Goal: Use online tool/utility

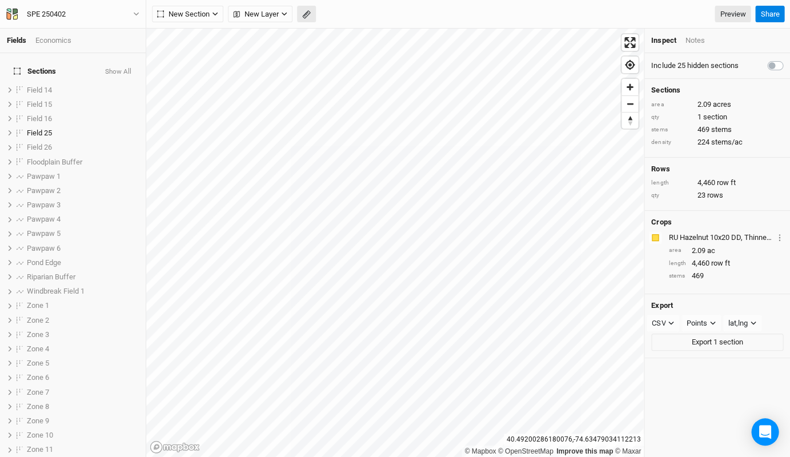
click at [302, 14] on icon "button" at bounding box center [306, 14] width 9 height 9
click at [210, 14] on button "Done" at bounding box center [203, 14] width 27 height 17
click at [602, 357] on div "© Mapbox © OpenStreetMap Improve this map © Maxar [GEOGRAPHIC_DATA] Inspect Not…" at bounding box center [467, 243] width 643 height 428
click at [208, 11] on span "New Section" at bounding box center [183, 14] width 53 height 11
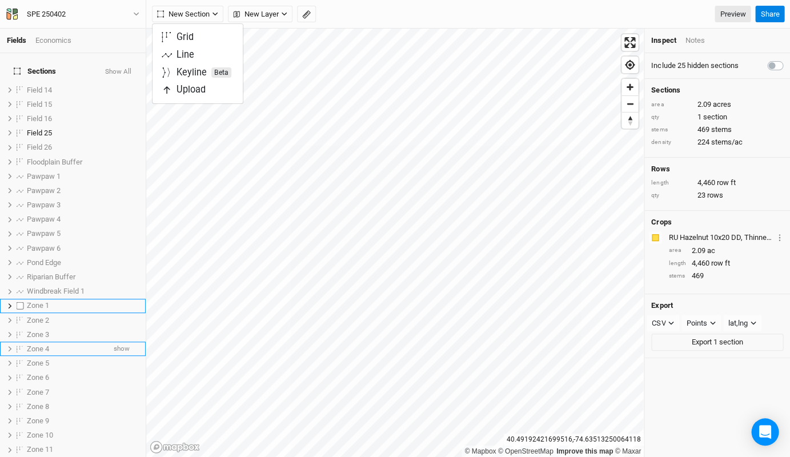
click at [88, 344] on div "Zone 4" at bounding box center [66, 348] width 78 height 9
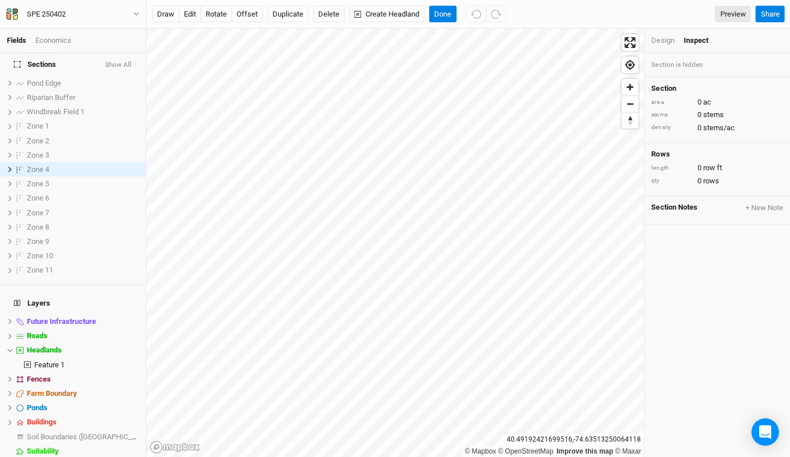
scroll to position [179, 0]
click at [71, 456] on div "Base Layer" at bounding box center [83, 465] width 112 height 9
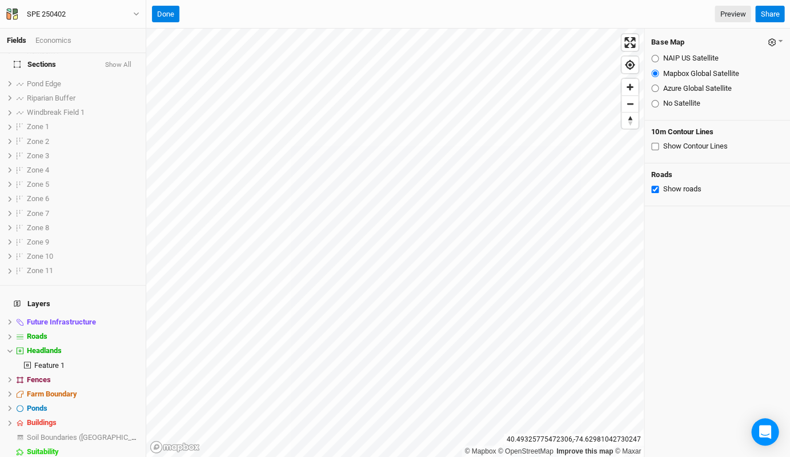
click at [602, 59] on input "NAIP US Satellite" at bounding box center [654, 58] width 7 height 7
radio input "true"
click at [602, 74] on input "Mapbox Global Satellite" at bounding box center [654, 73] width 7 height 7
radio input "true"
click at [602, 86] on input "Azure Global Satellite" at bounding box center [654, 87] width 7 height 7
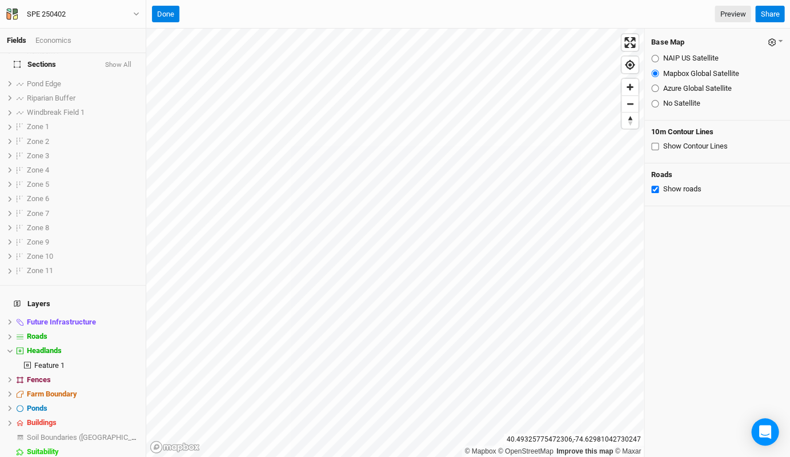
radio input "true"
click at [602, 73] on input "Mapbox Global Satellite" at bounding box center [654, 73] width 7 height 7
radio input "true"
click at [18, 120] on label at bounding box center [20, 127] width 14 height 14
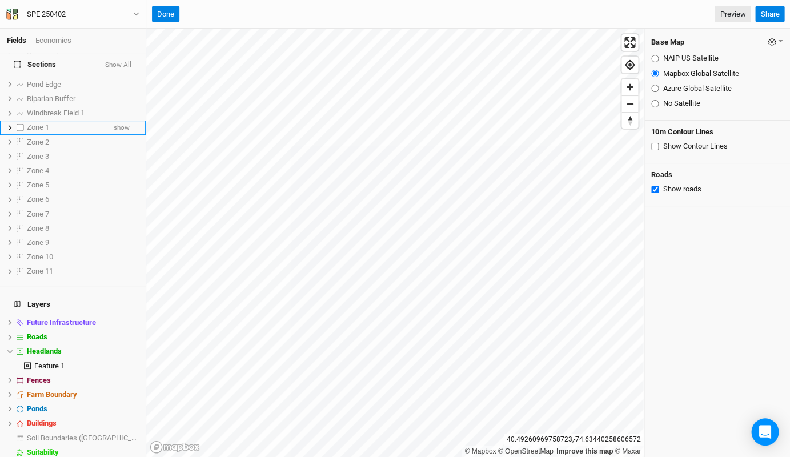
click at [18, 124] on input "checkbox" at bounding box center [20, 127] width 7 height 7
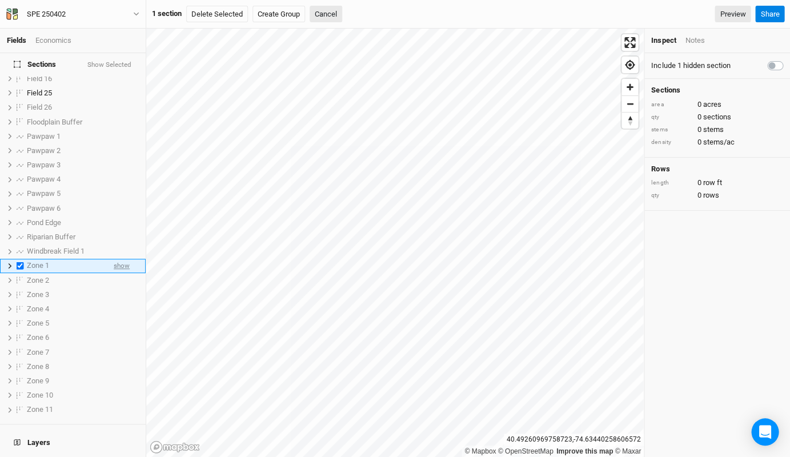
click at [116, 259] on span "show" at bounding box center [122, 266] width 16 height 14
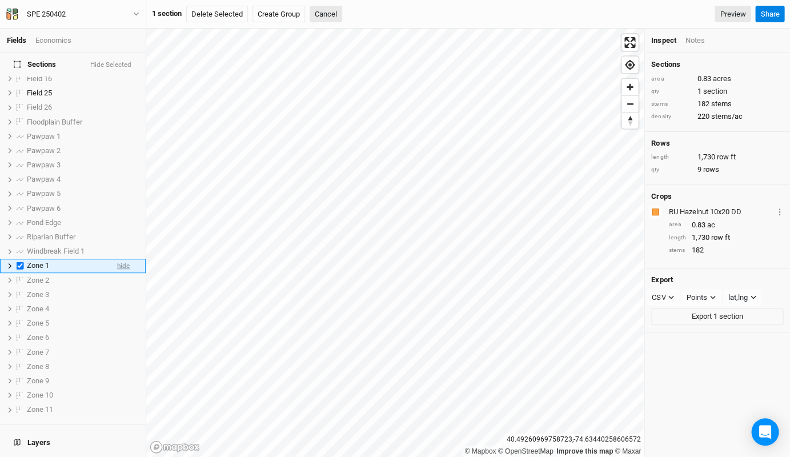
click at [116, 259] on li "Zone 1 hide" at bounding box center [73, 266] width 146 height 14
checkbox input "false"
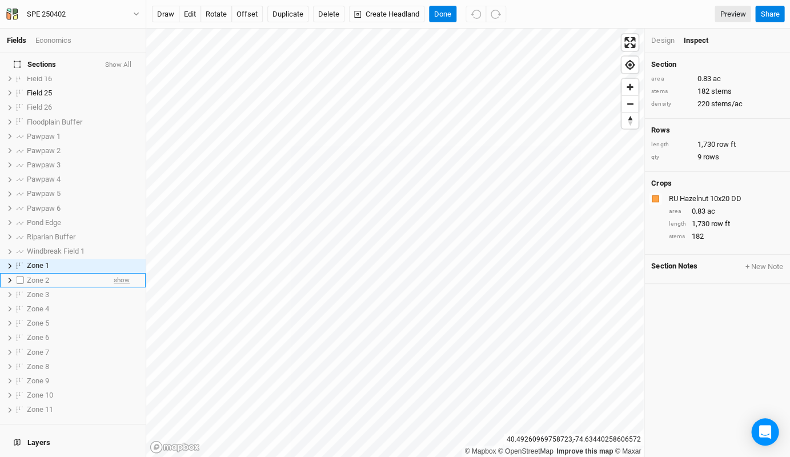
click at [119, 273] on span "show" at bounding box center [122, 280] width 16 height 14
click at [119, 273] on span "hide" at bounding box center [123, 280] width 13 height 14
click at [120, 287] on span "show" at bounding box center [122, 294] width 16 height 14
click at [120, 287] on span "hide" at bounding box center [123, 294] width 13 height 14
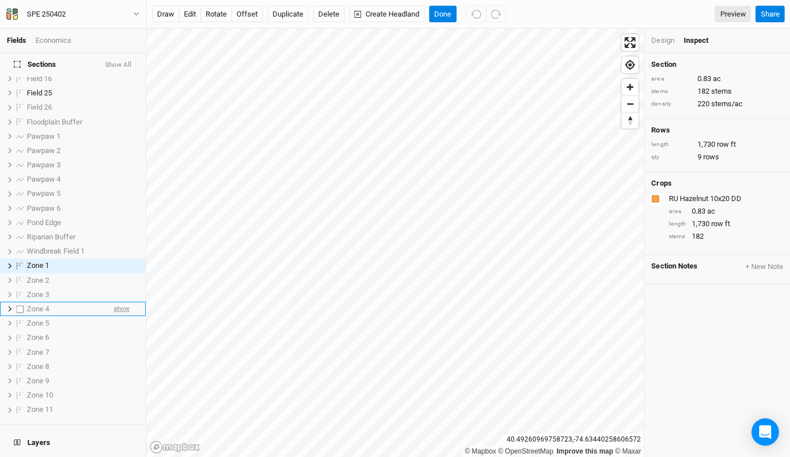
click at [121, 301] on span "show" at bounding box center [122, 308] width 16 height 14
click at [121, 301] on span "hide" at bounding box center [123, 308] width 13 height 14
click at [121, 316] on span "show" at bounding box center [122, 323] width 16 height 14
click at [121, 316] on span "hide" at bounding box center [123, 323] width 13 height 14
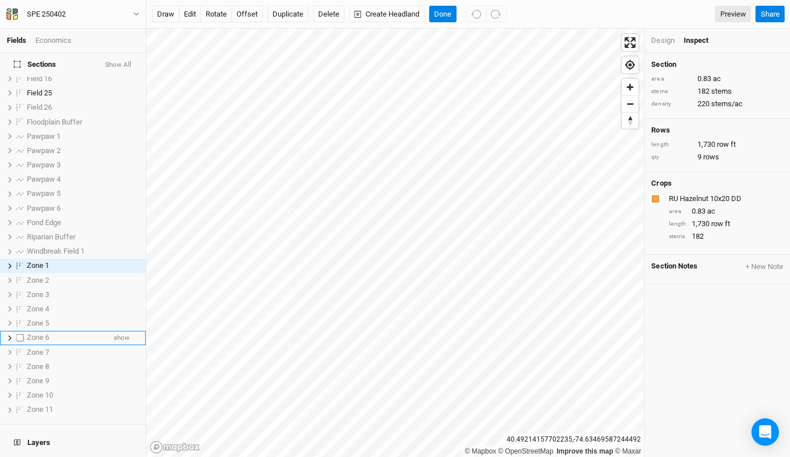
click at [5, 323] on div "Fields Economics Sections Show All Field 14 show Field 15 show Field 16 show Fi…" at bounding box center [395, 228] width 790 height 457
click at [120, 331] on span "show" at bounding box center [122, 338] width 16 height 14
click at [120, 331] on span "hide" at bounding box center [123, 338] width 13 height 14
click at [120, 345] on span "show" at bounding box center [122, 352] width 16 height 14
click at [120, 345] on span "hide" at bounding box center [123, 352] width 13 height 14
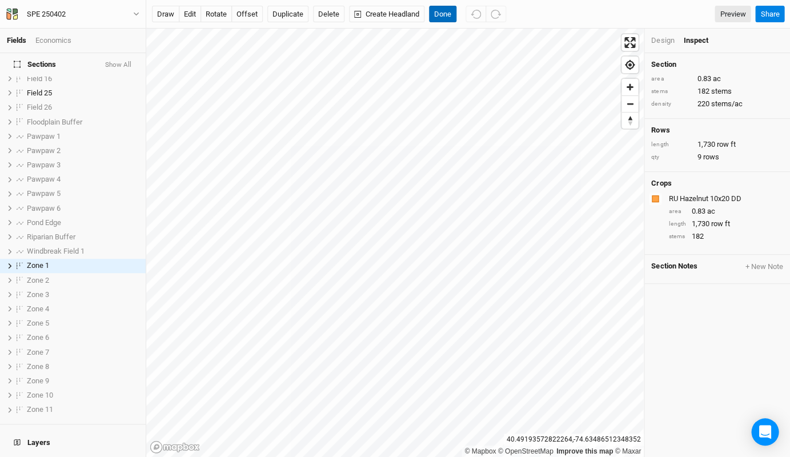
click at [432, 13] on button "Done" at bounding box center [442, 14] width 27 height 17
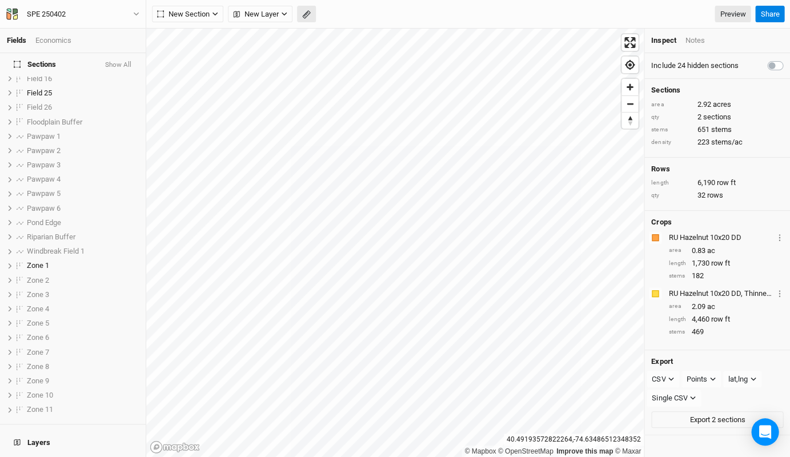
click at [304, 18] on rect "button" at bounding box center [305, 15] width 7 height 8
click at [204, 15] on button "Done" at bounding box center [203, 14] width 27 height 17
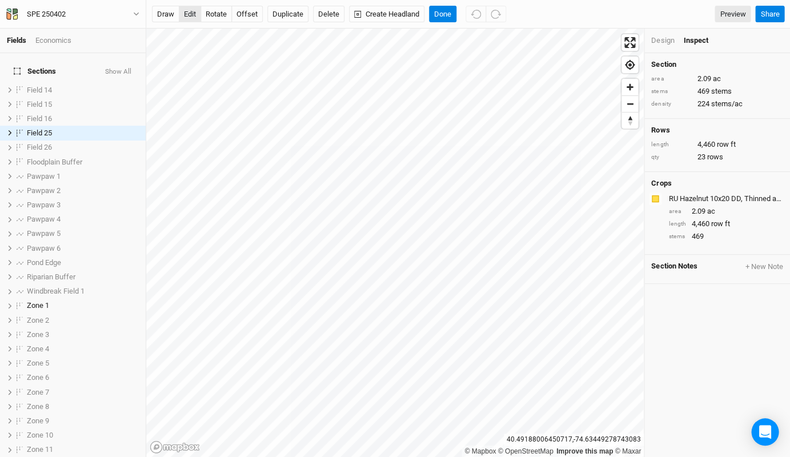
click at [190, 14] on button "edit" at bounding box center [190, 14] width 22 height 17
click at [447, 16] on button "Done" at bounding box center [442, 14] width 27 height 17
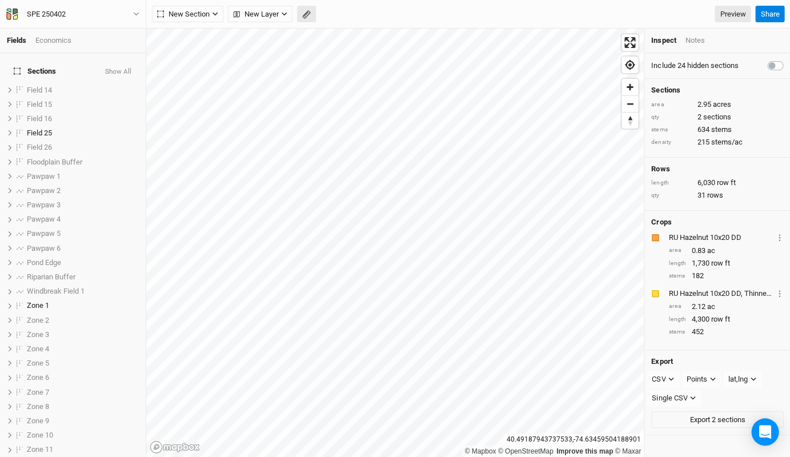
click at [310, 14] on icon "button" at bounding box center [306, 14] width 9 height 9
click at [201, 15] on button "Done" at bounding box center [203, 14] width 27 height 17
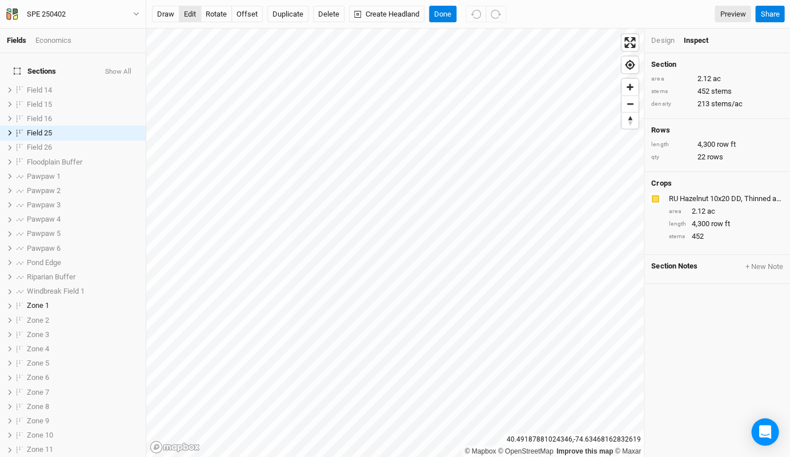
click at [187, 16] on button "edit" at bounding box center [190, 14] width 22 height 17
click at [438, 17] on button "Done" at bounding box center [442, 14] width 27 height 17
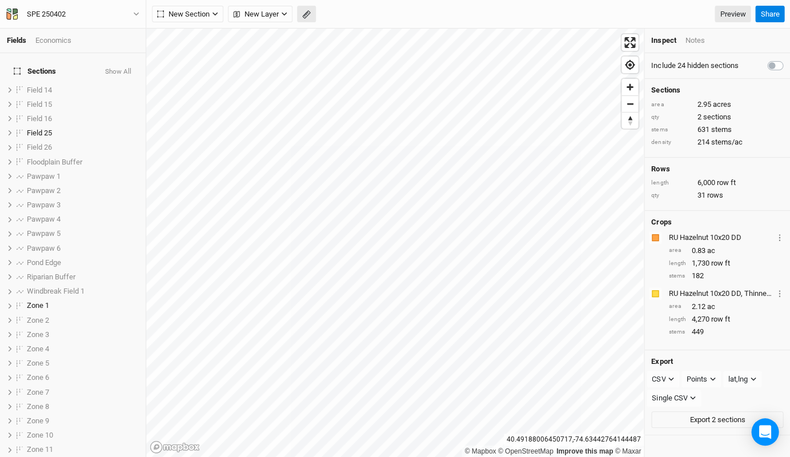
click at [310, 18] on icon "button" at bounding box center [306, 14] width 9 height 9
click at [205, 16] on button "Done" at bounding box center [203, 14] width 27 height 17
click at [307, 19] on button "button" at bounding box center [306, 14] width 19 height 17
click at [203, 9] on button "Done" at bounding box center [203, 14] width 27 height 17
click at [304, 18] on rect "button" at bounding box center [305, 15] width 7 height 8
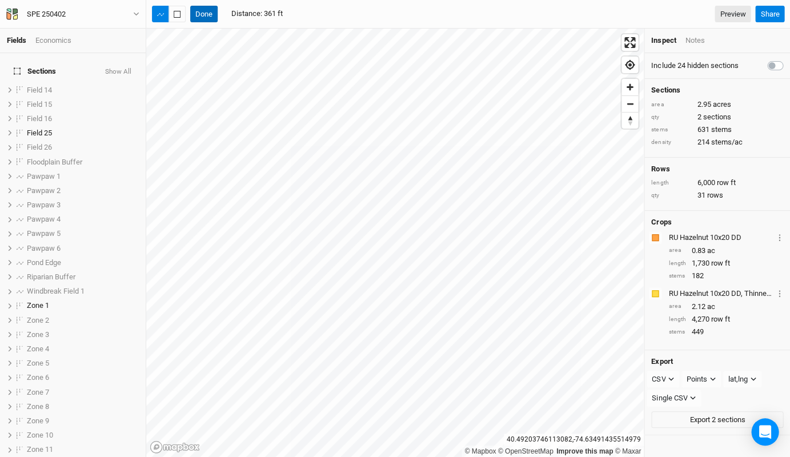
click at [207, 12] on button "Done" at bounding box center [203, 14] width 27 height 17
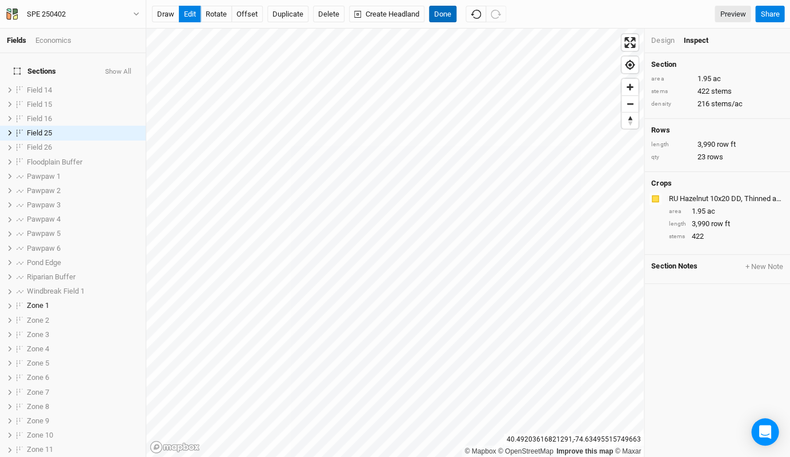
click at [442, 15] on button "Done" at bounding box center [442, 14] width 27 height 17
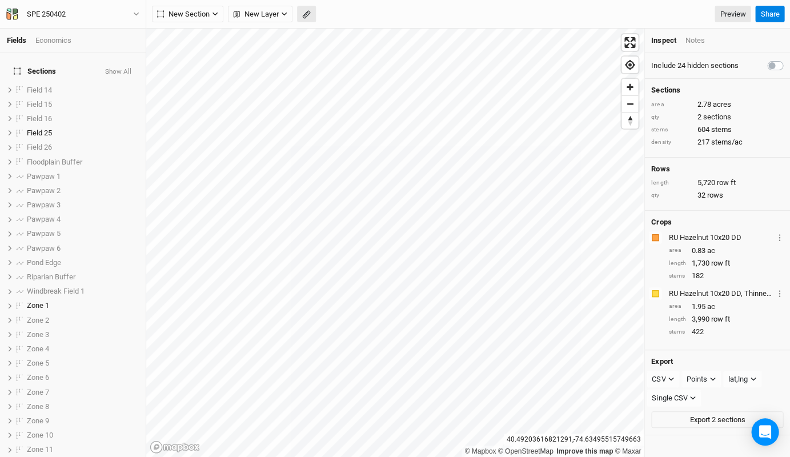
click at [308, 11] on icon "button" at bounding box center [306, 14] width 9 height 9
click at [204, 9] on button "Done" at bounding box center [203, 14] width 27 height 17
click at [305, 16] on icon "button" at bounding box center [306, 14] width 9 height 9
click at [206, 15] on button "Done" at bounding box center [203, 14] width 27 height 17
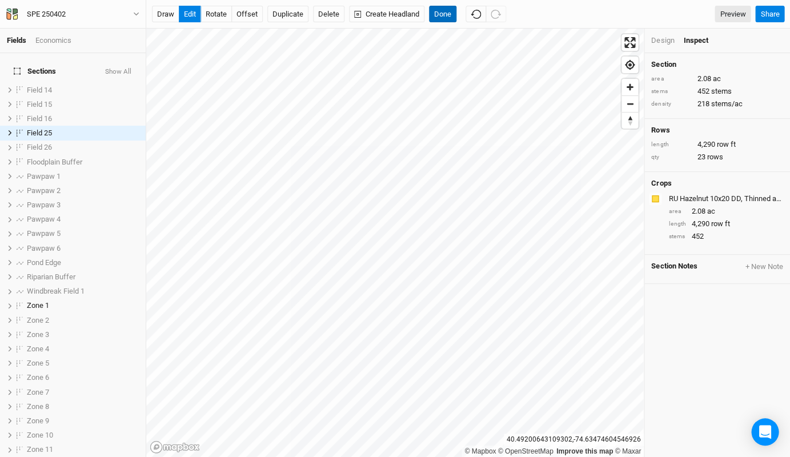
click at [440, 11] on button "Done" at bounding box center [442, 14] width 27 height 17
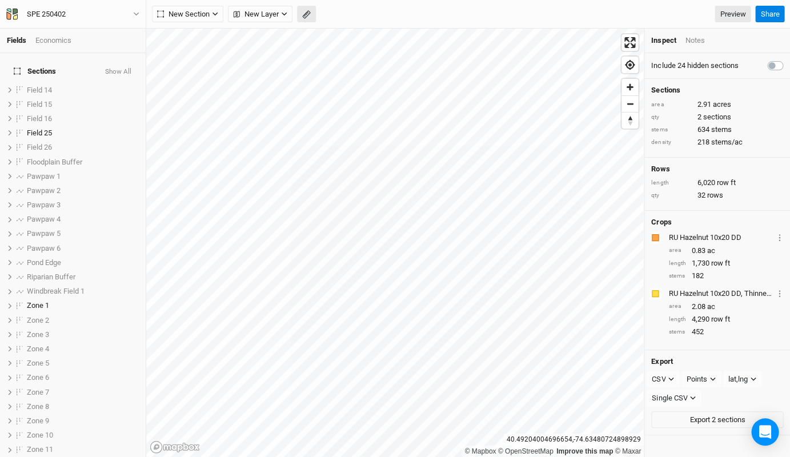
click at [300, 15] on button "button" at bounding box center [306, 14] width 19 height 17
click at [199, 6] on button "Done" at bounding box center [203, 14] width 27 height 17
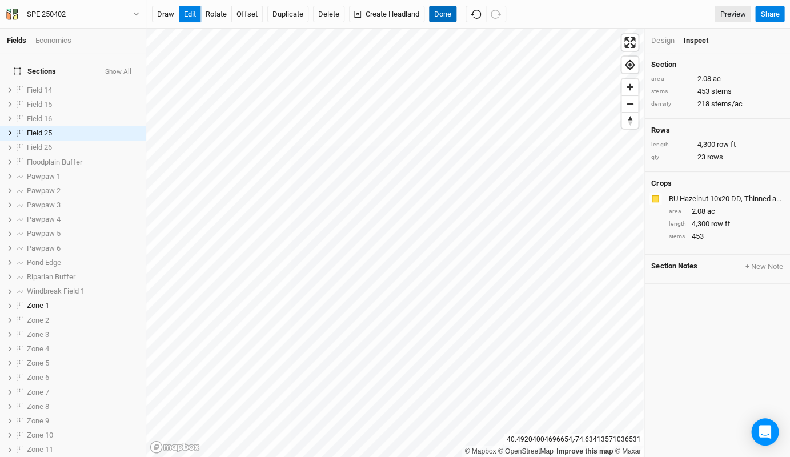
click at [444, 9] on button "Done" at bounding box center [442, 14] width 27 height 17
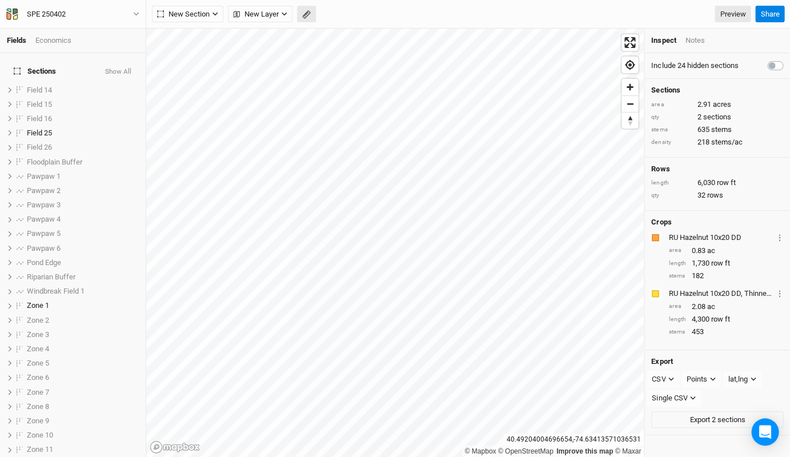
click at [307, 14] on icon "button" at bounding box center [306, 14] width 9 height 9
click at [208, 16] on button "Done" at bounding box center [203, 14] width 27 height 17
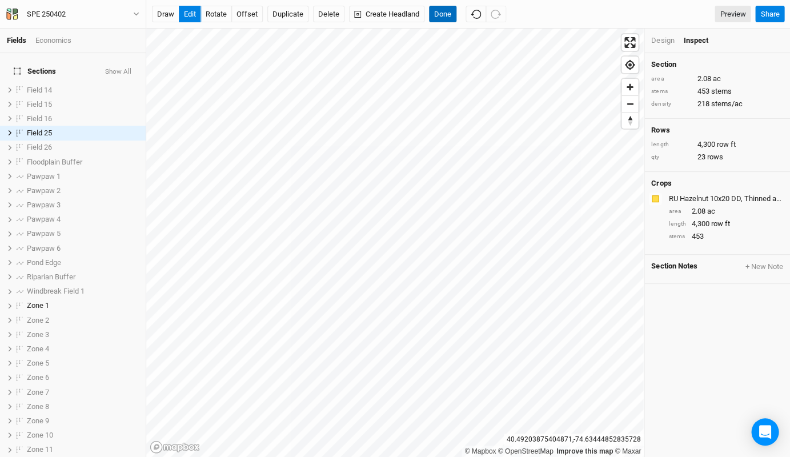
click at [444, 16] on button "Done" at bounding box center [442, 14] width 27 height 17
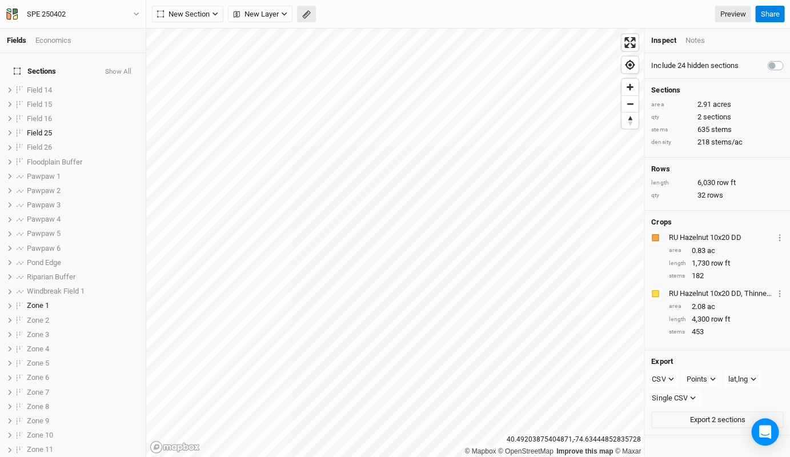
click at [301, 14] on button "button" at bounding box center [306, 14] width 19 height 17
click at [207, 15] on button "Done" at bounding box center [203, 14] width 27 height 17
click at [312, 18] on button "button" at bounding box center [306, 14] width 19 height 17
click at [208, 18] on button "Done" at bounding box center [203, 14] width 27 height 17
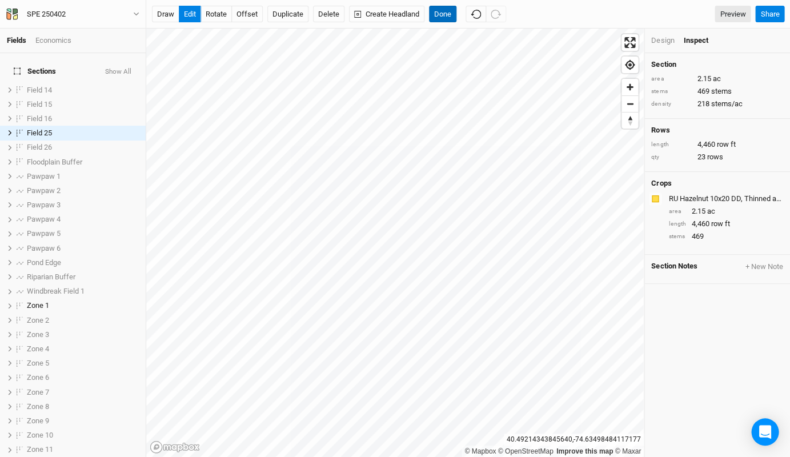
click at [437, 18] on button "Done" at bounding box center [442, 14] width 27 height 17
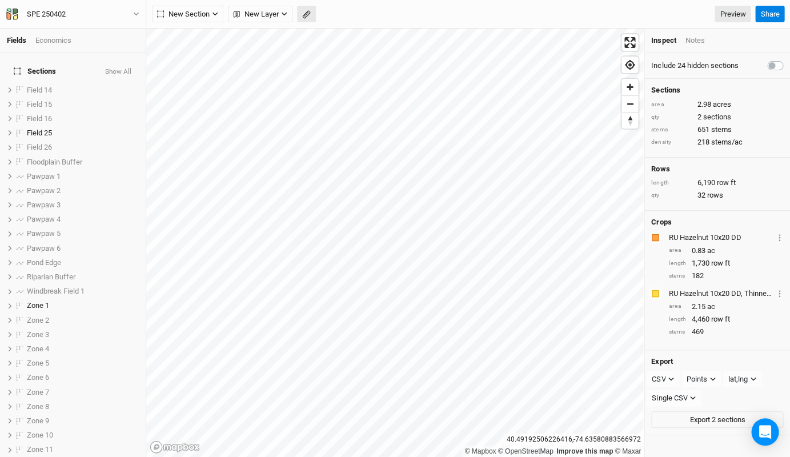
click at [311, 15] on button "button" at bounding box center [306, 14] width 19 height 17
click at [199, 11] on button "Done" at bounding box center [203, 14] width 27 height 17
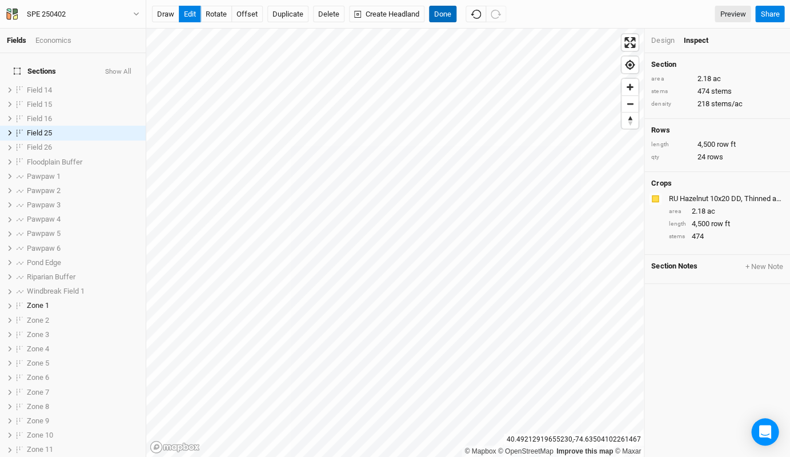
click at [441, 12] on button "Done" at bounding box center [442, 14] width 27 height 17
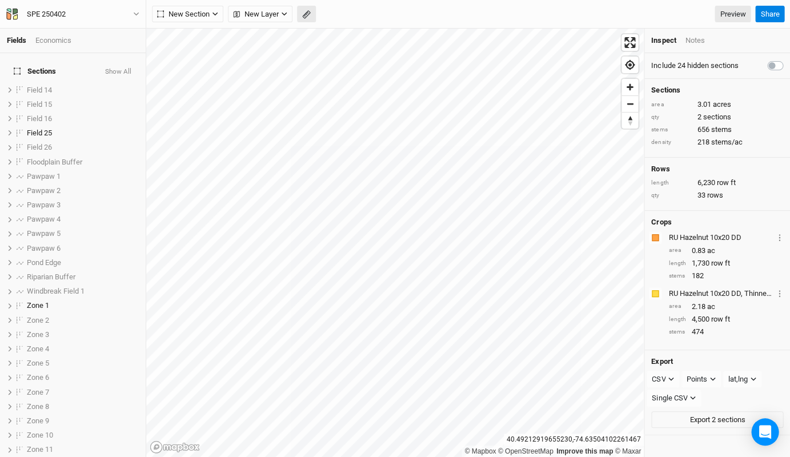
click at [303, 16] on rect "button" at bounding box center [305, 15] width 7 height 8
click at [195, 18] on button "Done" at bounding box center [203, 14] width 27 height 17
click at [306, 16] on icon "button" at bounding box center [306, 14] width 9 height 9
click at [199, 14] on button "Done" at bounding box center [203, 14] width 27 height 17
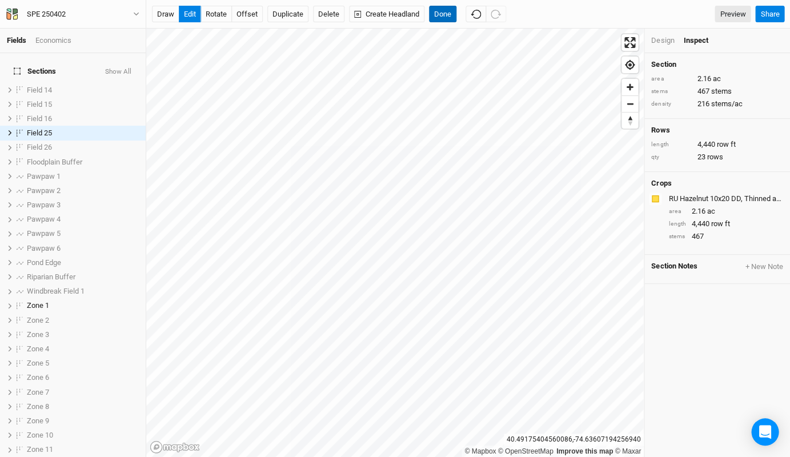
click at [445, 19] on button "Done" at bounding box center [442, 14] width 27 height 17
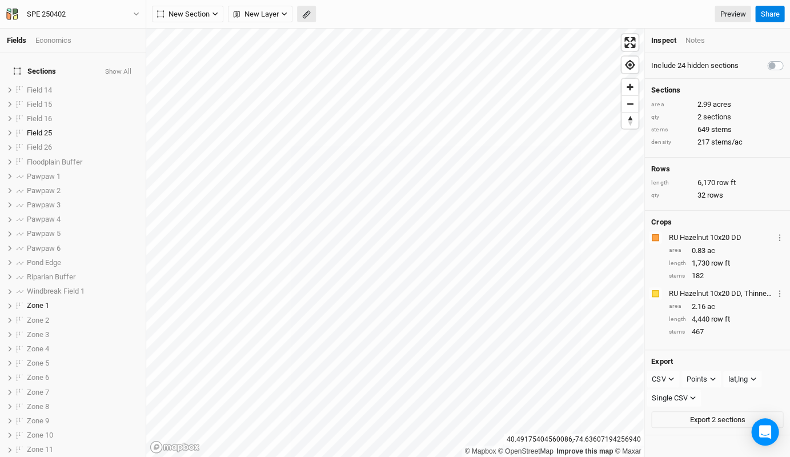
click at [308, 15] on icon "button" at bounding box center [306, 14] width 9 height 9
click at [205, 17] on button "Done" at bounding box center [203, 14] width 27 height 17
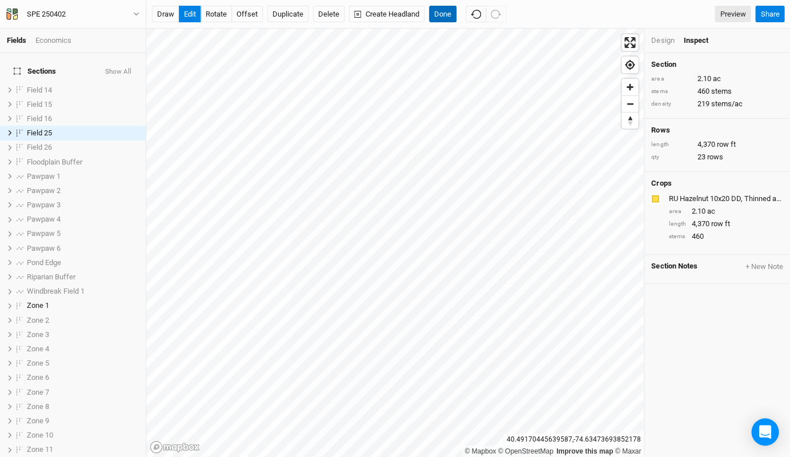
click at [452, 14] on button "Done" at bounding box center [442, 14] width 27 height 17
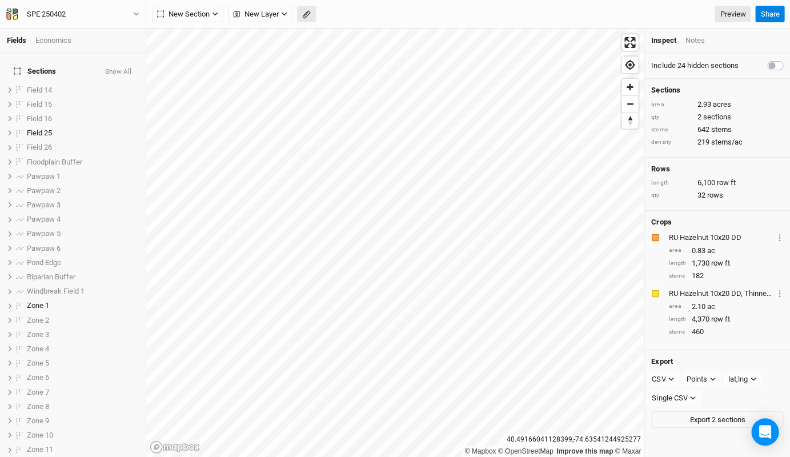
click at [310, 21] on button "button" at bounding box center [306, 14] width 19 height 17
click at [203, 15] on button "Done" at bounding box center [203, 14] width 27 height 17
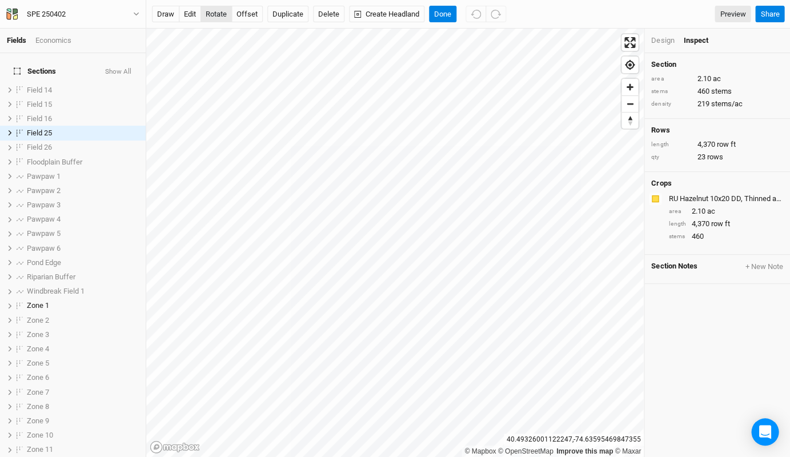
click at [217, 17] on button "rotate" at bounding box center [215, 14] width 31 height 17
click at [436, 18] on button "Done" at bounding box center [442, 14] width 27 height 17
